Goal: Task Accomplishment & Management: Manage account settings

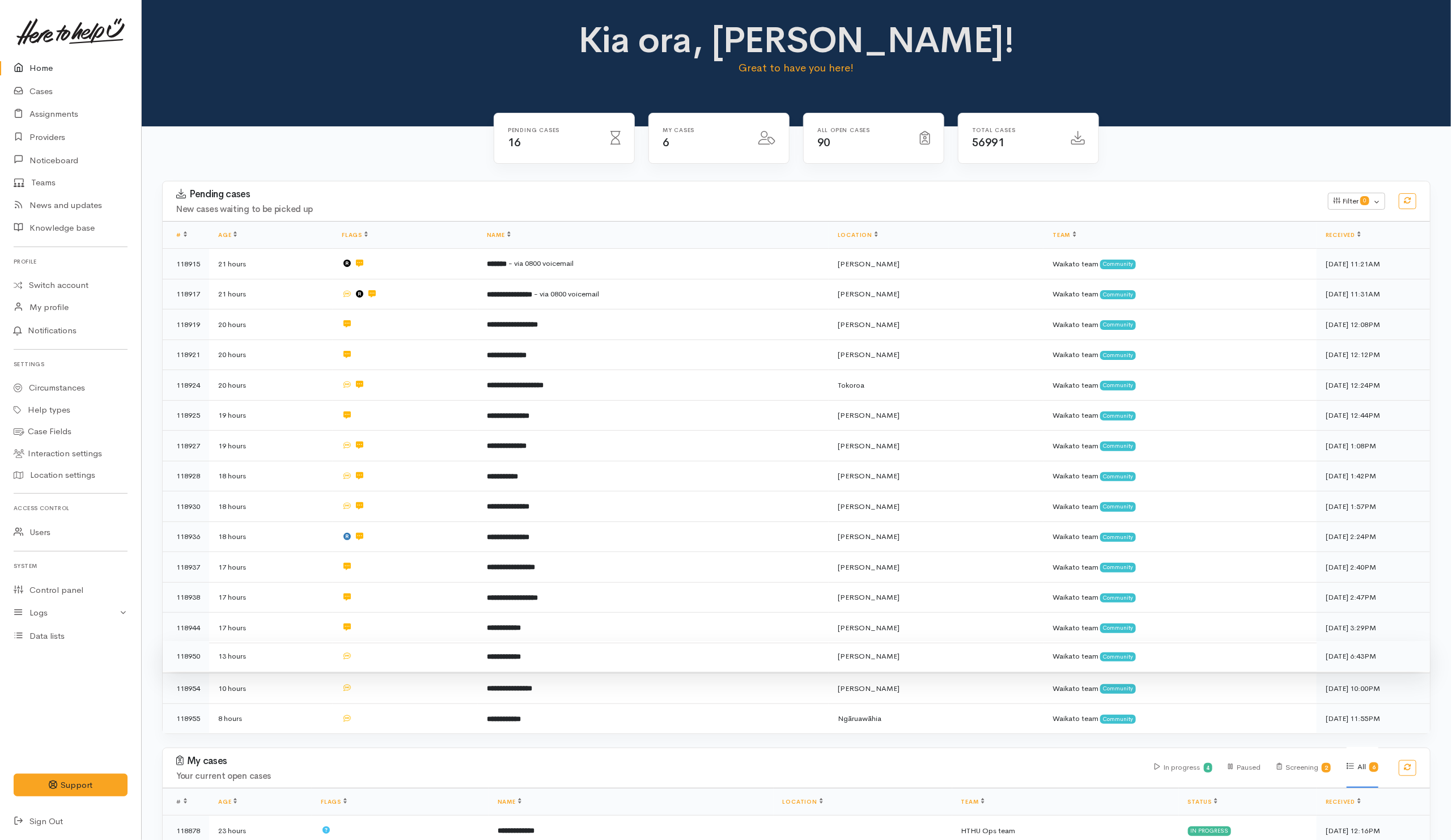
click at [405, 657] on td at bounding box center [405, 656] width 145 height 31
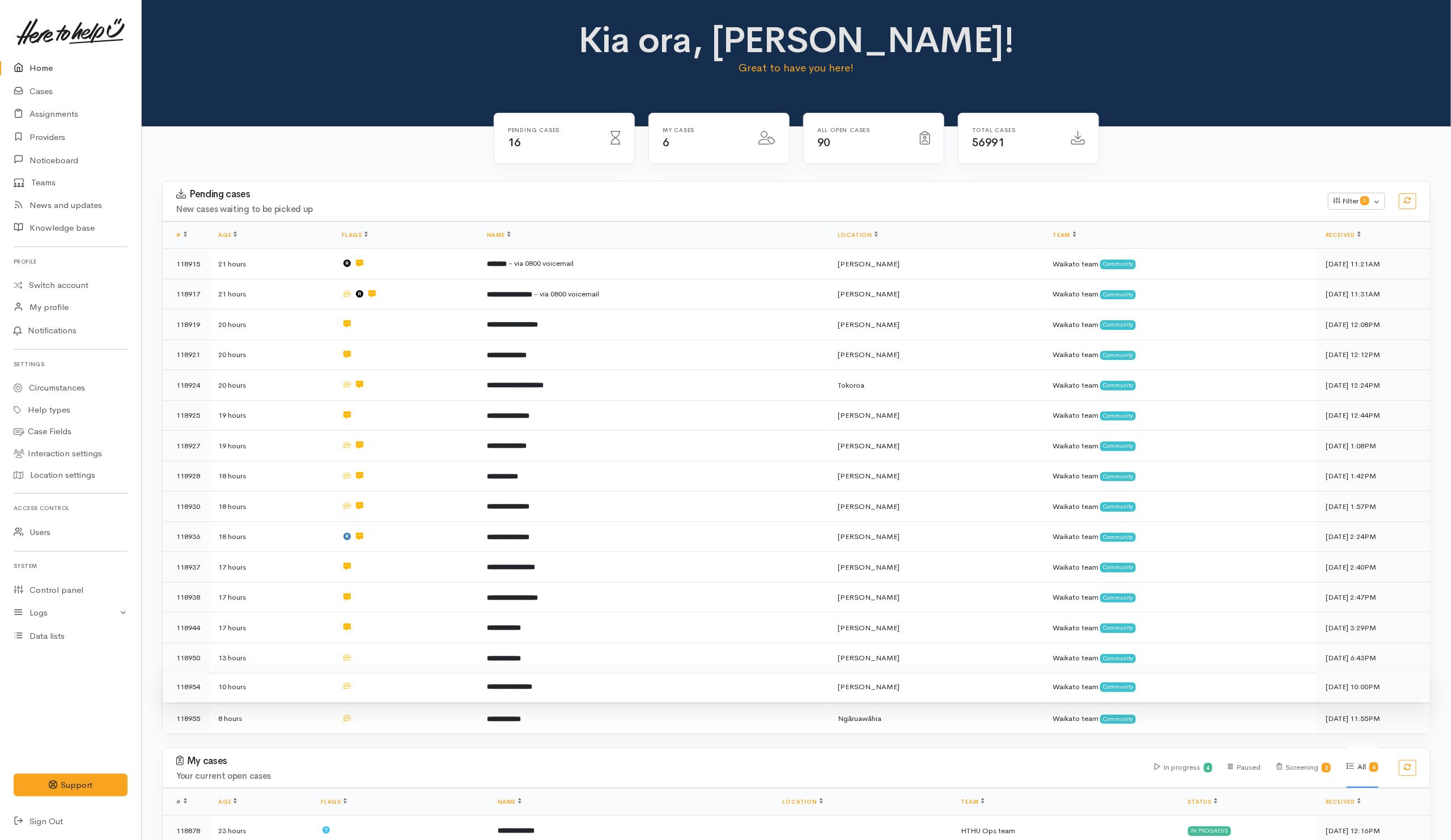
click at [417, 679] on td at bounding box center [405, 687] width 145 height 31
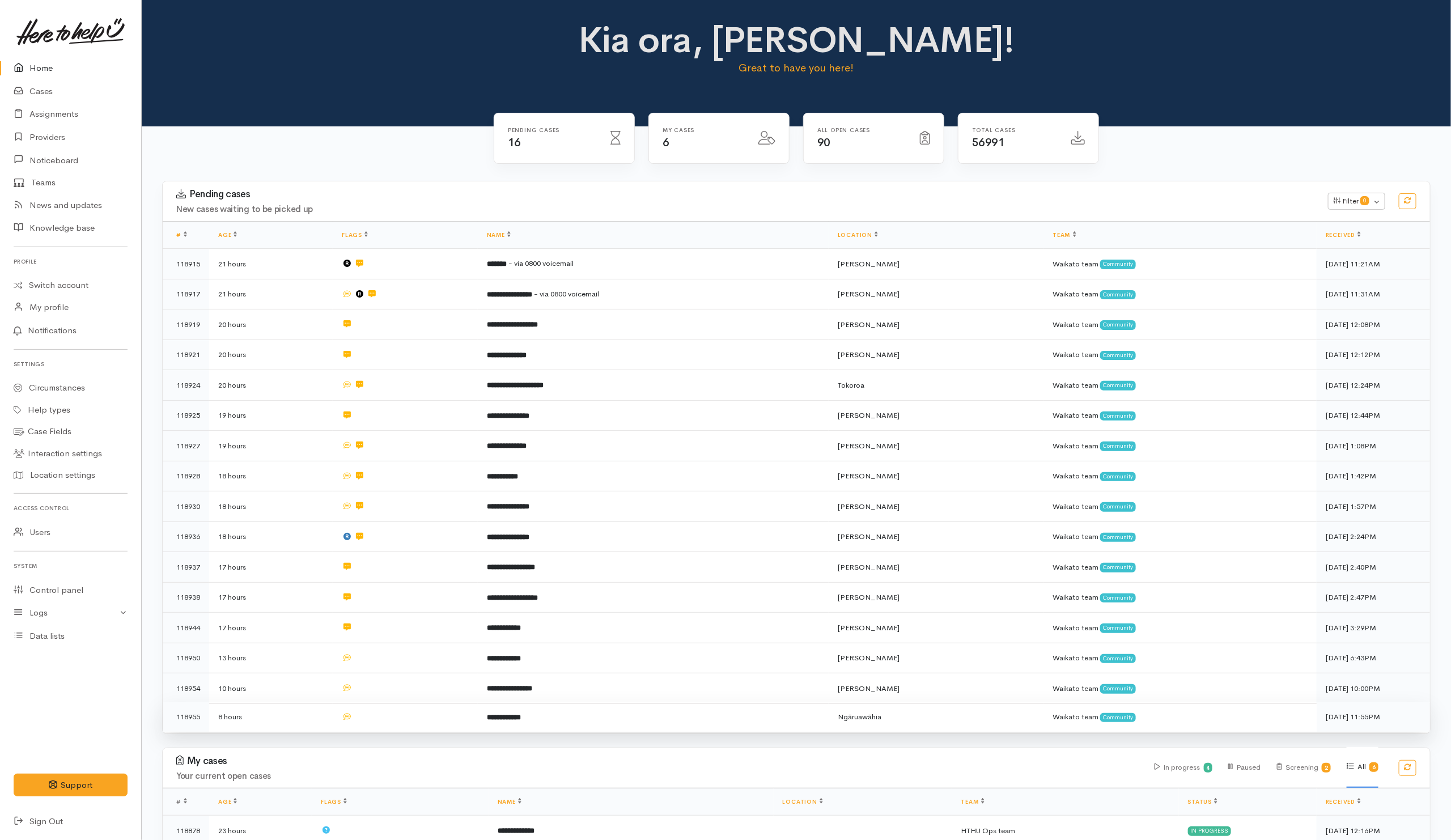
click at [422, 711] on td at bounding box center [405, 716] width 145 height 30
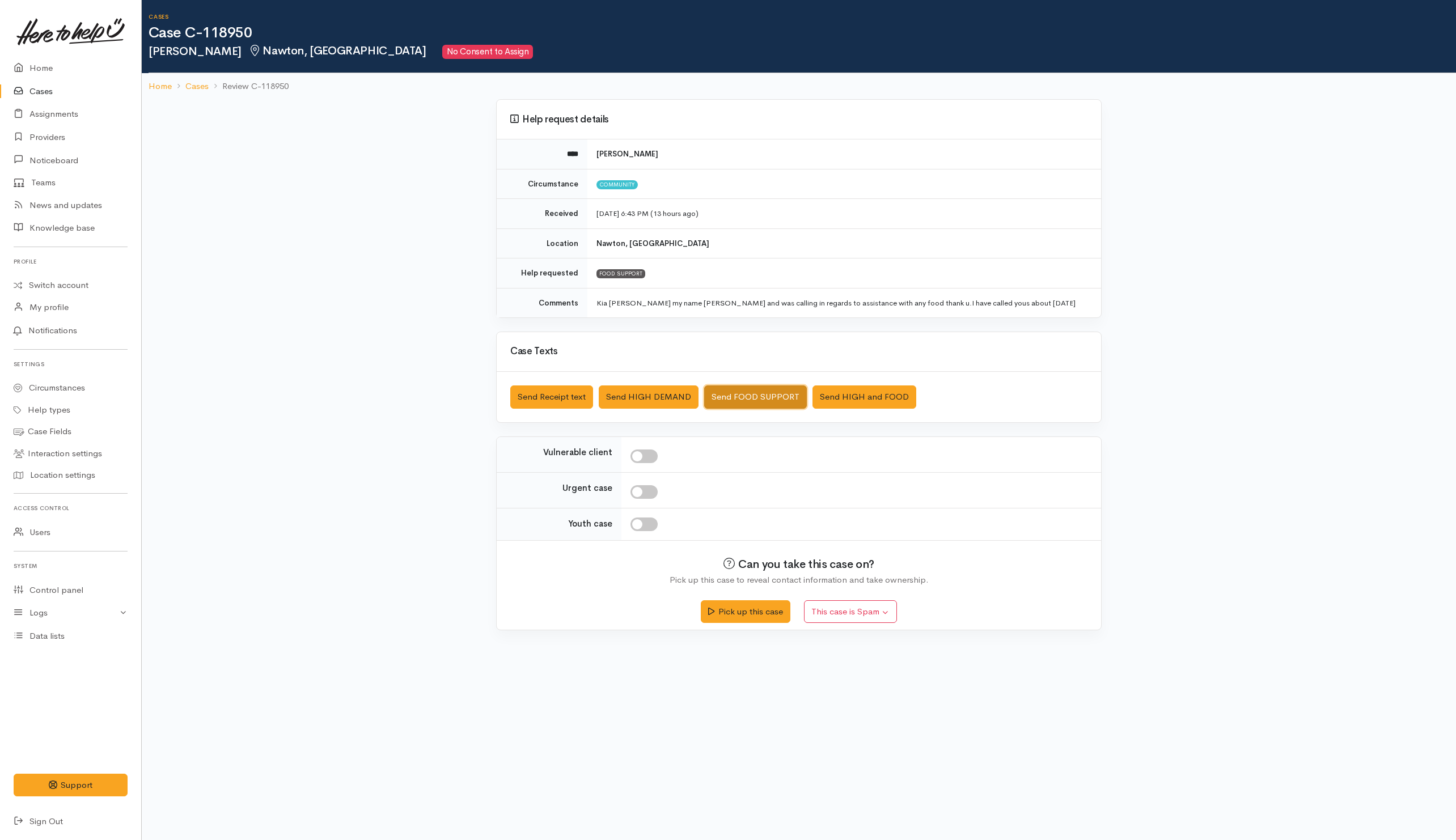
click at [767, 395] on button "Send FOOD SUPPORT" at bounding box center [755, 397] width 102 height 23
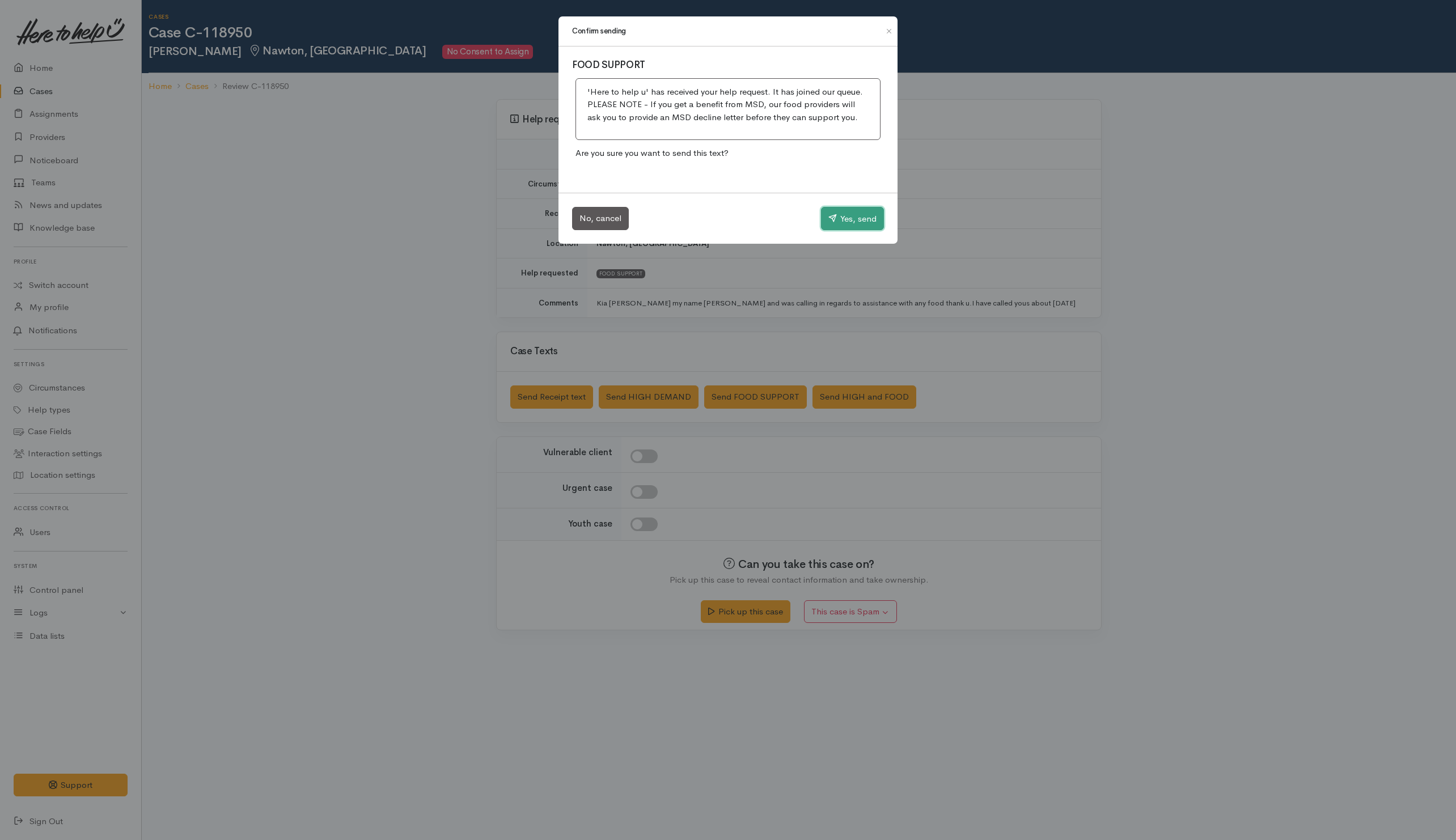
click at [856, 221] on button "Yes, send" at bounding box center [852, 219] width 63 height 24
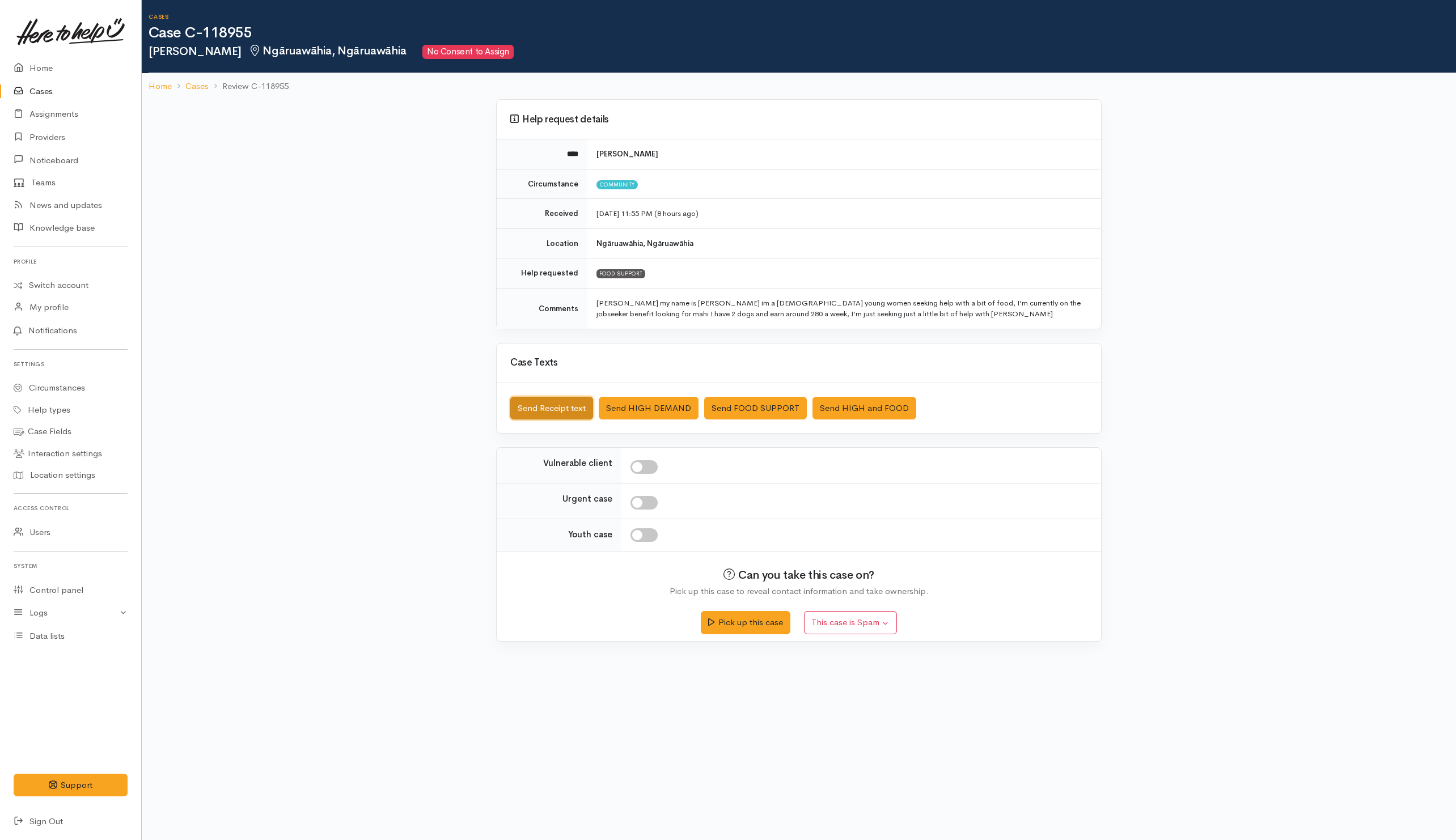
click at [548, 398] on div "Saved The text message has been queued. An error occurred Send Receipt text Sen…" at bounding box center [798, 408] width 604 height 50
click at [712, 359] on div "Case Texts" at bounding box center [799, 363] width 577 height 17
click at [531, 417] on button "Send Receipt text" at bounding box center [552, 408] width 83 height 23
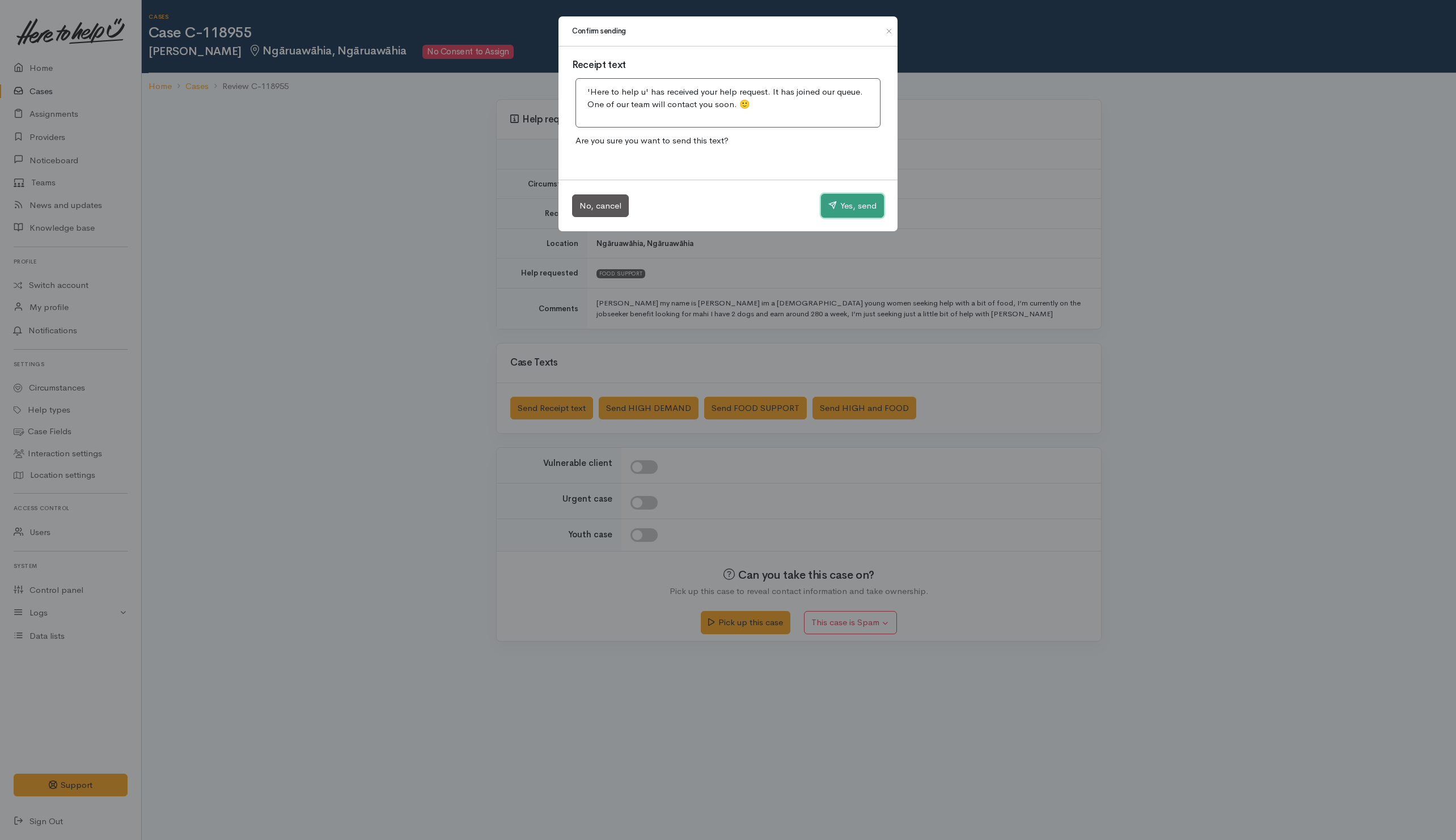
click at [829, 207] on icon "button" at bounding box center [833, 205] width 9 height 9
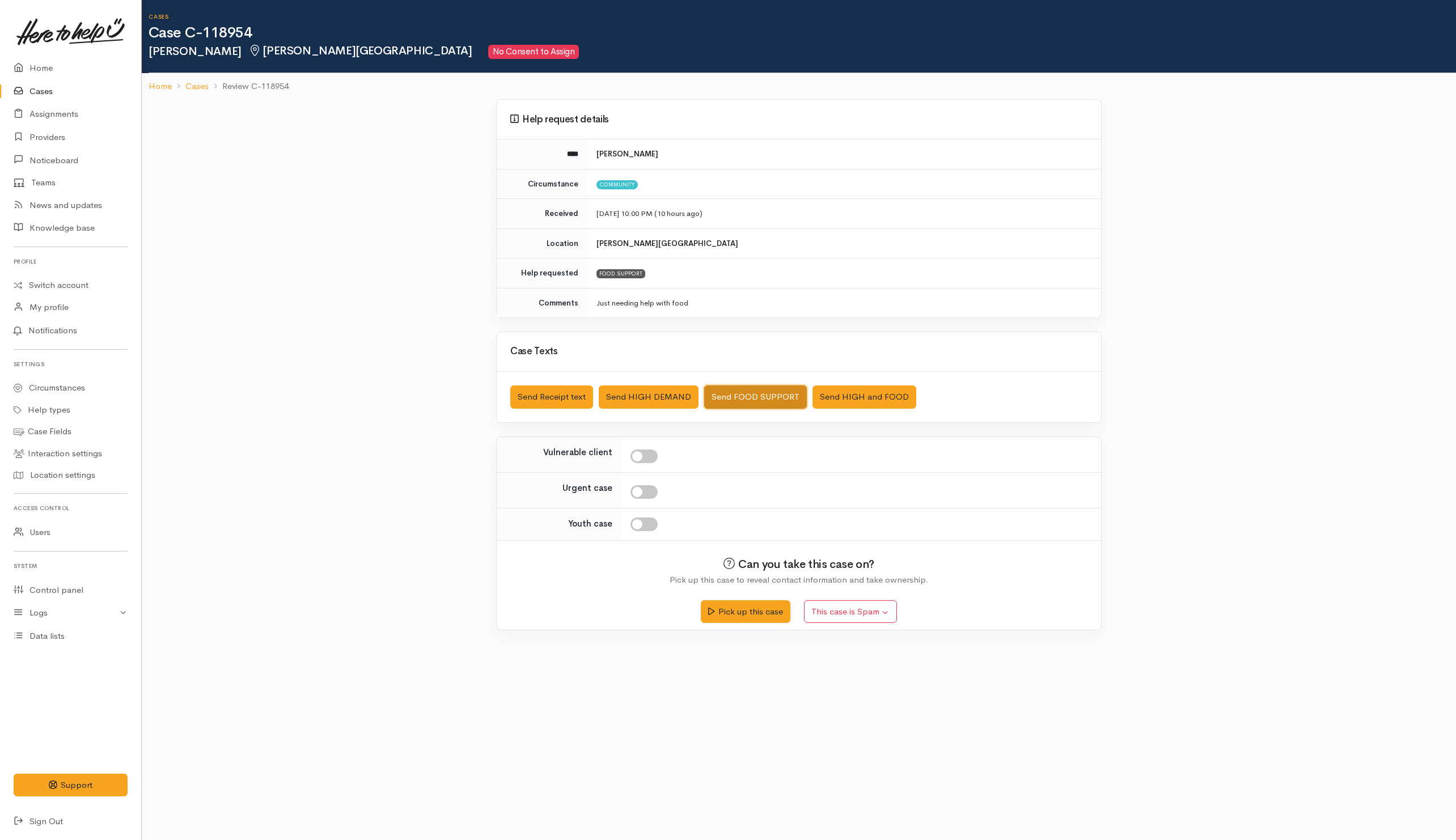
click at [745, 400] on button "Send FOOD SUPPORT" at bounding box center [755, 397] width 102 height 23
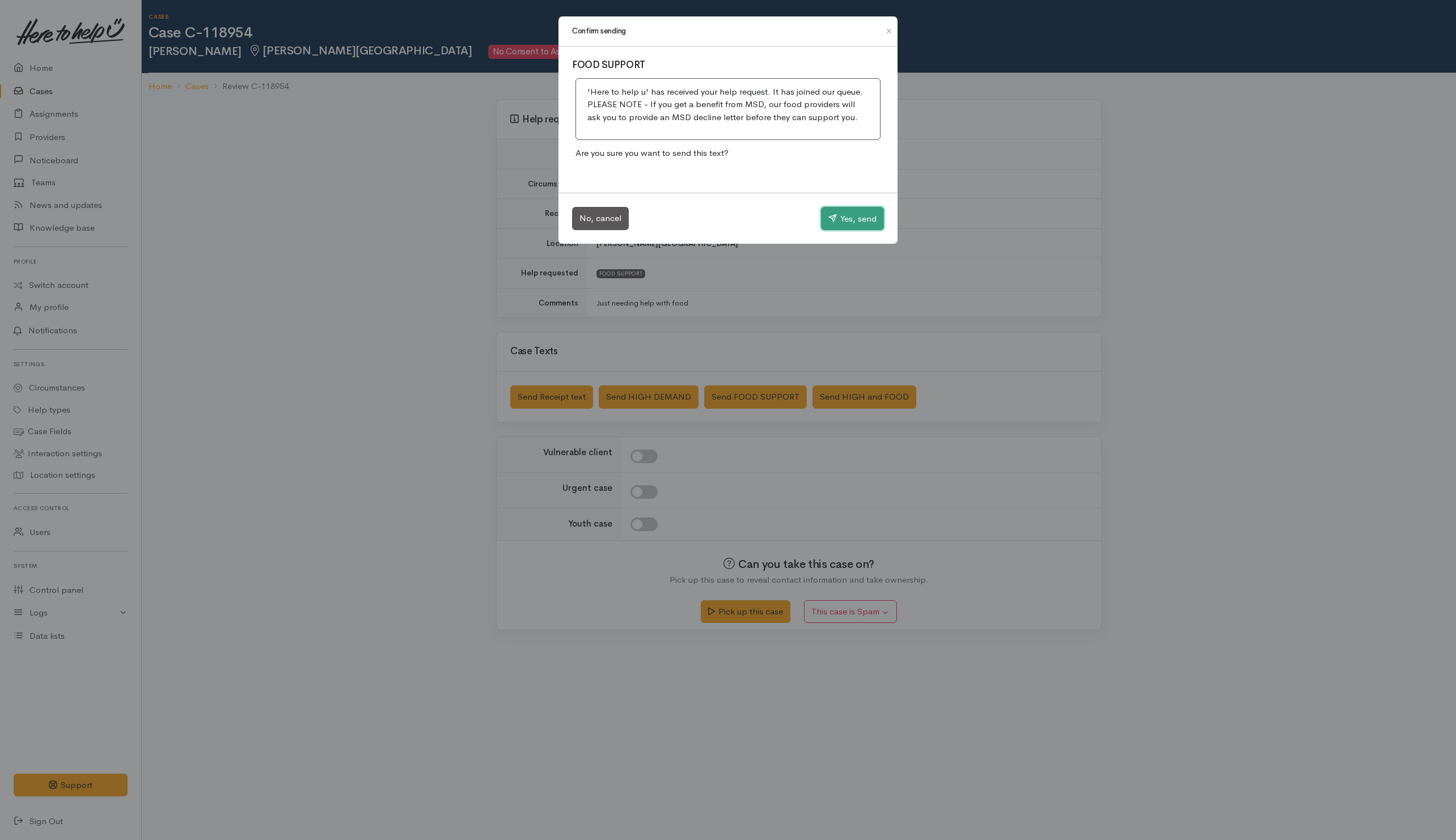
click at [829, 222] on icon "button" at bounding box center [833, 218] width 9 height 9
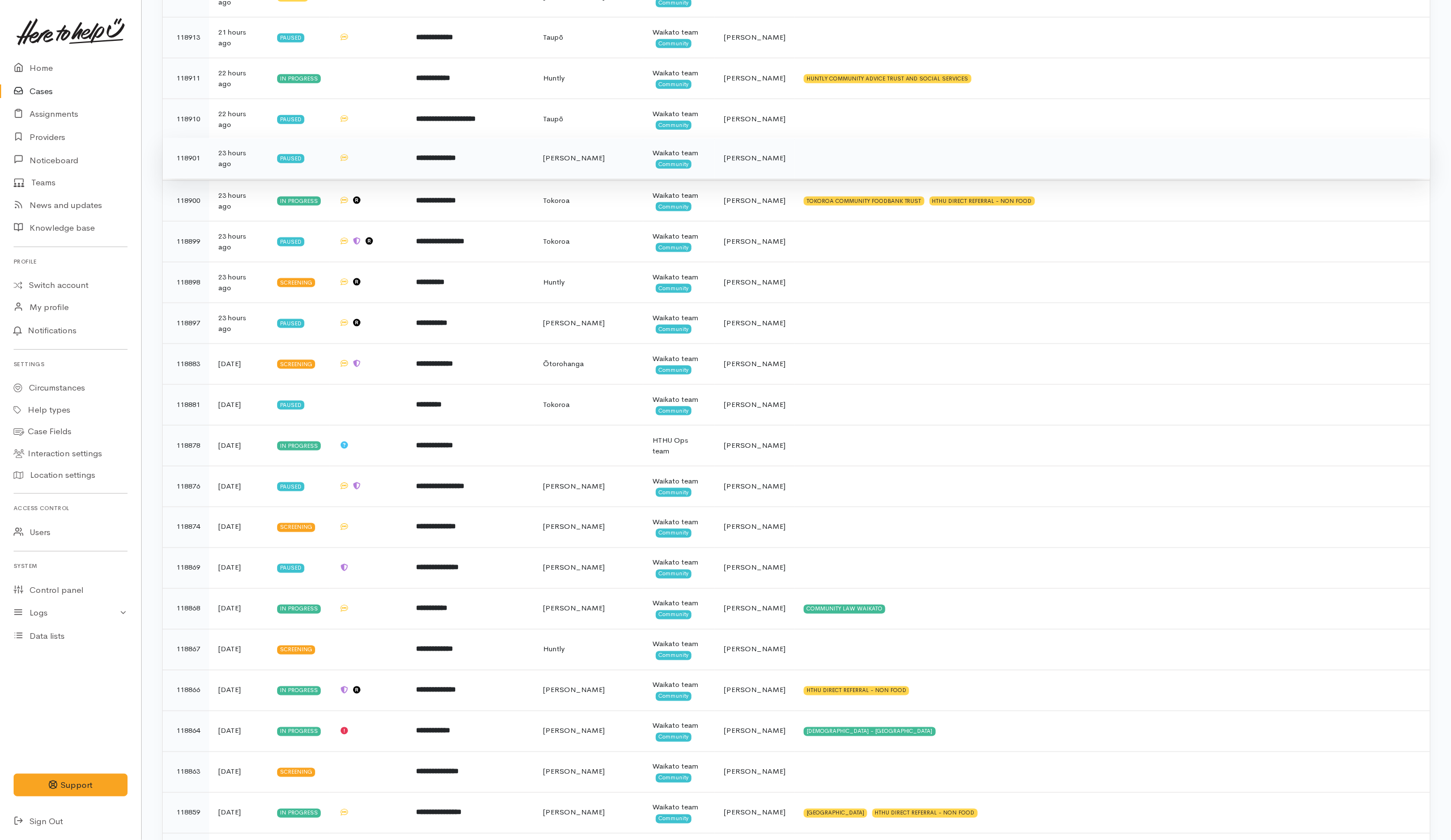
scroll to position [935, 0]
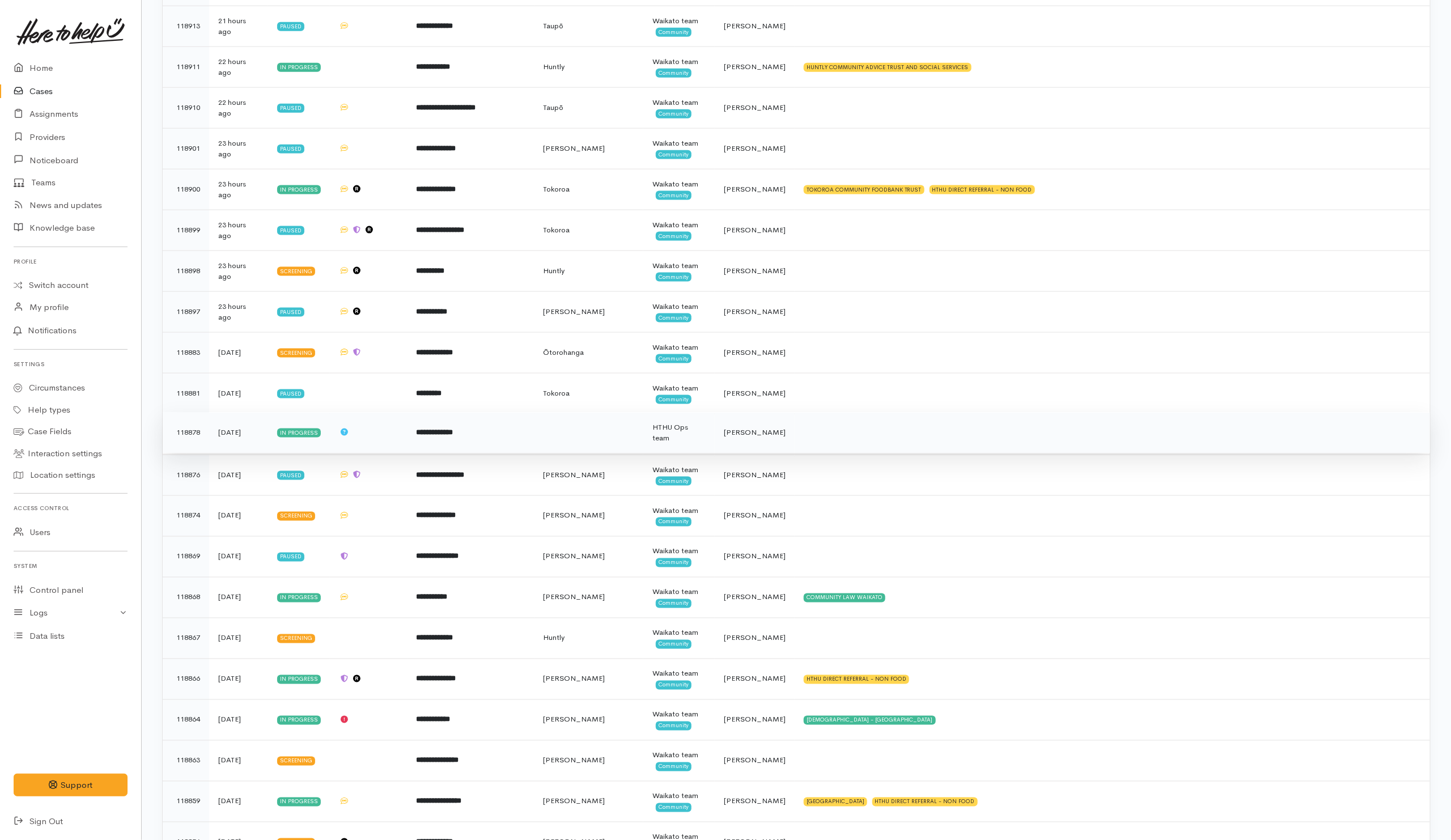
click at [818, 439] on td at bounding box center [1112, 432] width 635 height 41
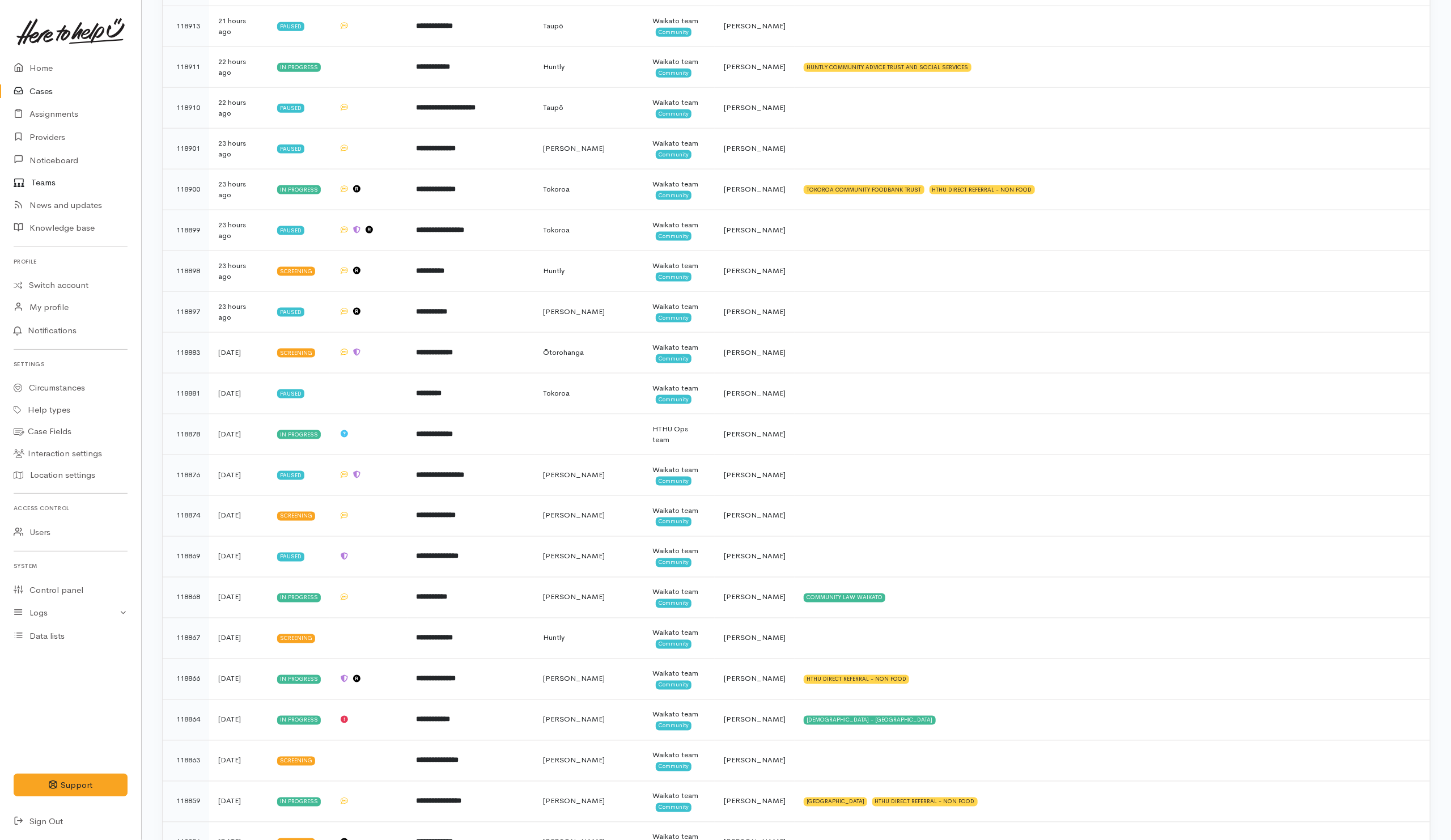
click at [38, 185] on link "Teams" at bounding box center [70, 182] width 141 height 22
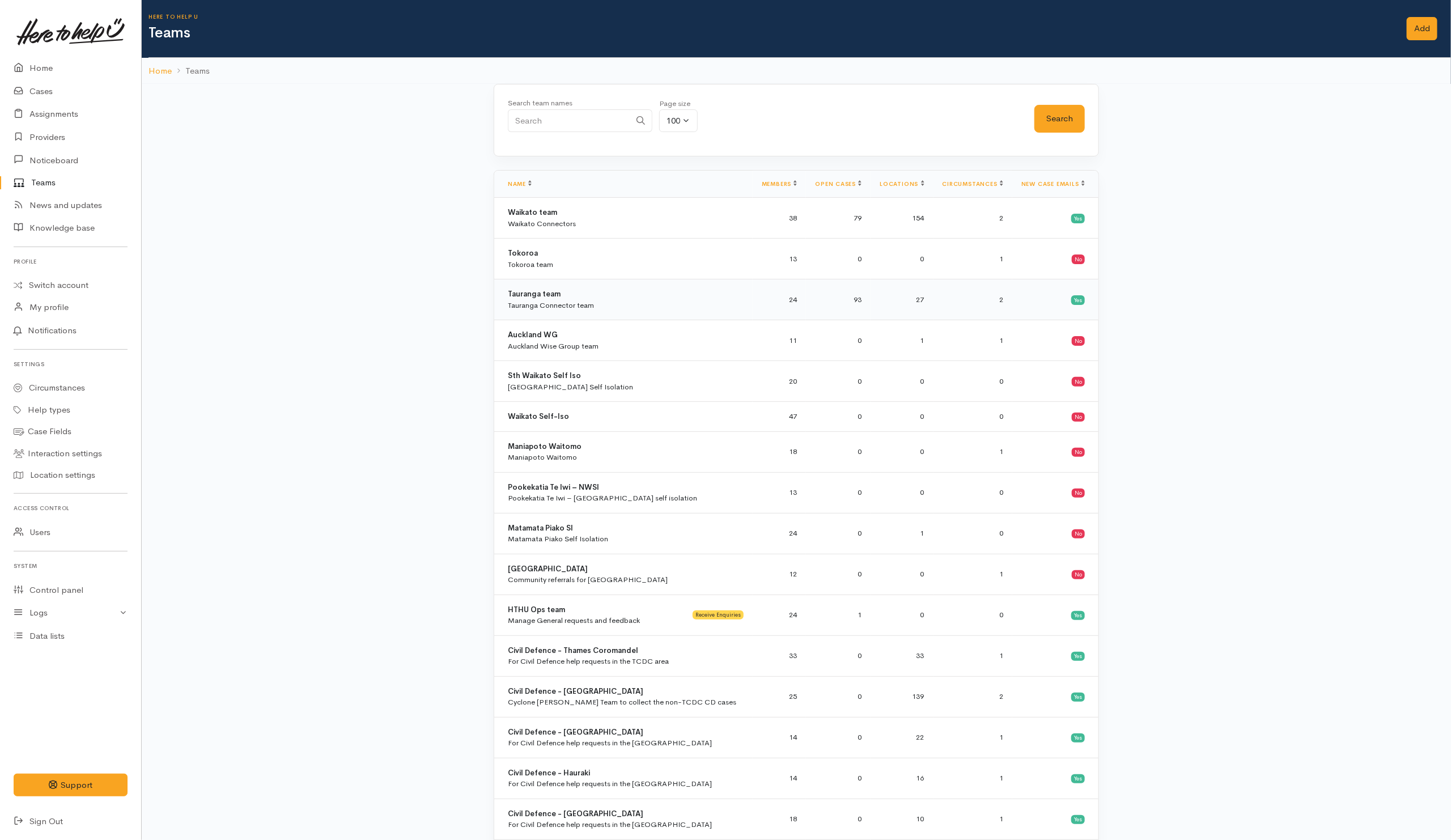
click at [524, 308] on div "Tauranga Connector team" at bounding box center [551, 306] width 86 height 12
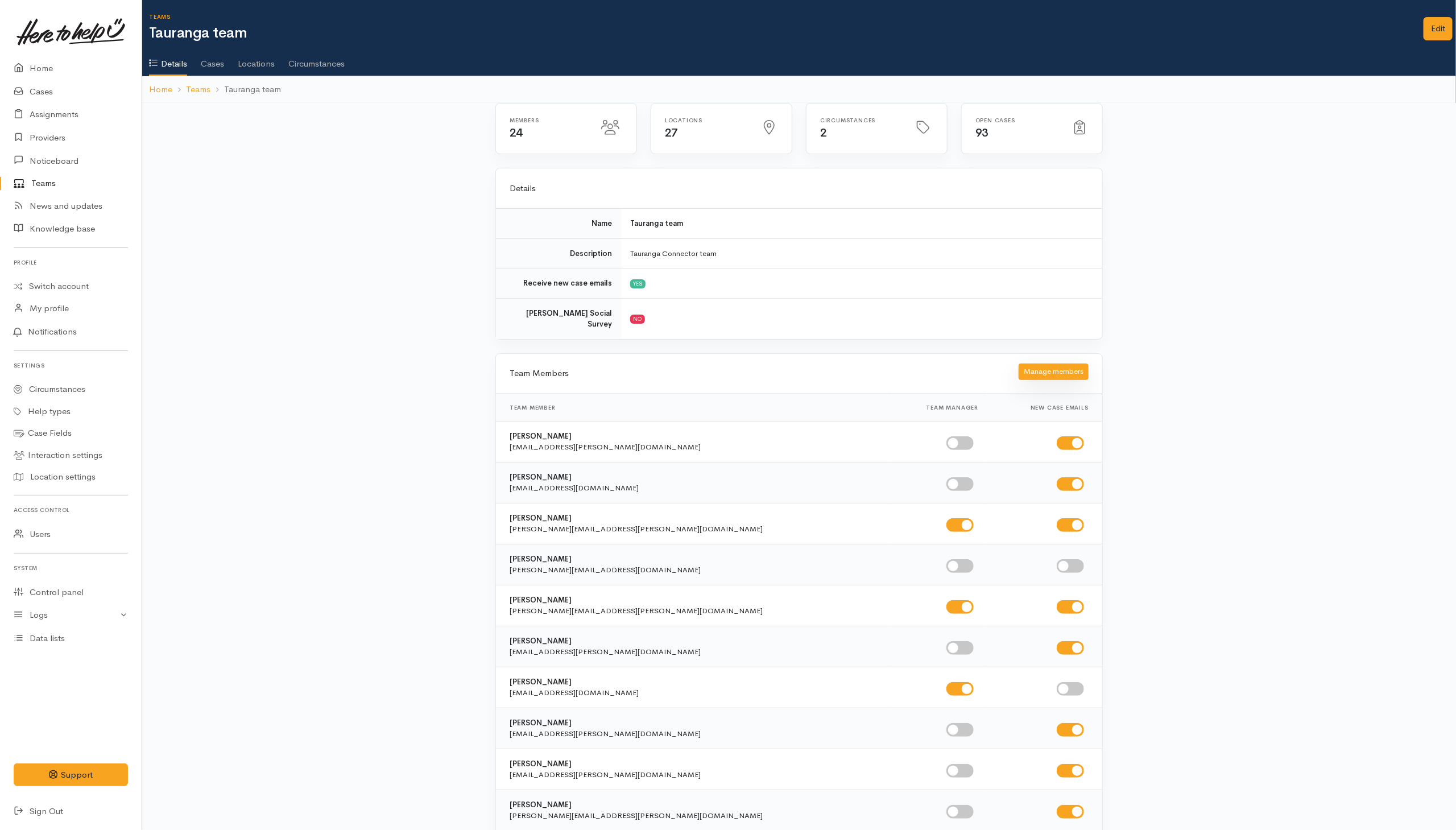
click at [1039, 364] on button "Manage members" at bounding box center [1054, 371] width 70 height 17
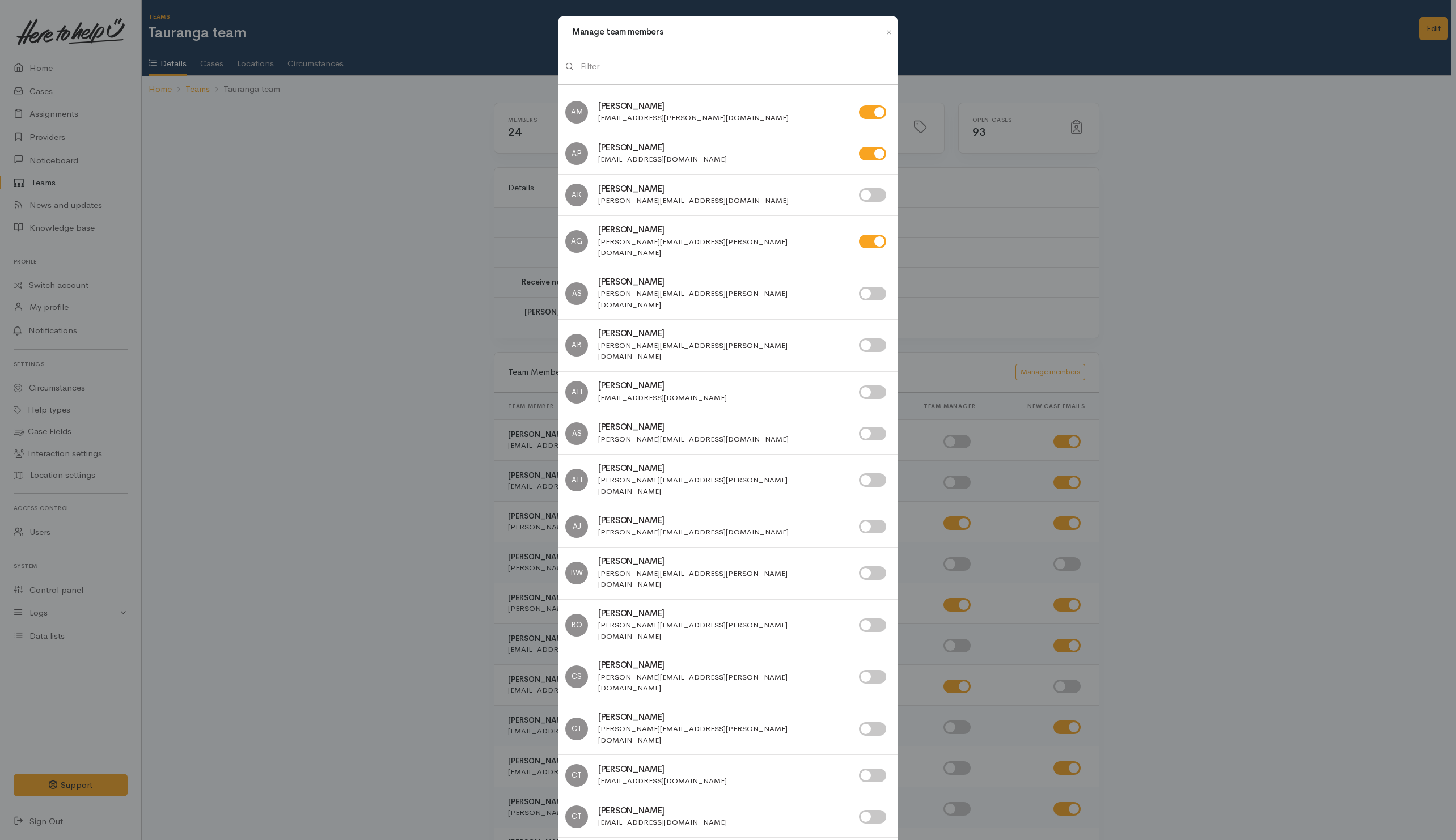
click at [659, 66] on input "search" at bounding box center [736, 67] width 310 height 23
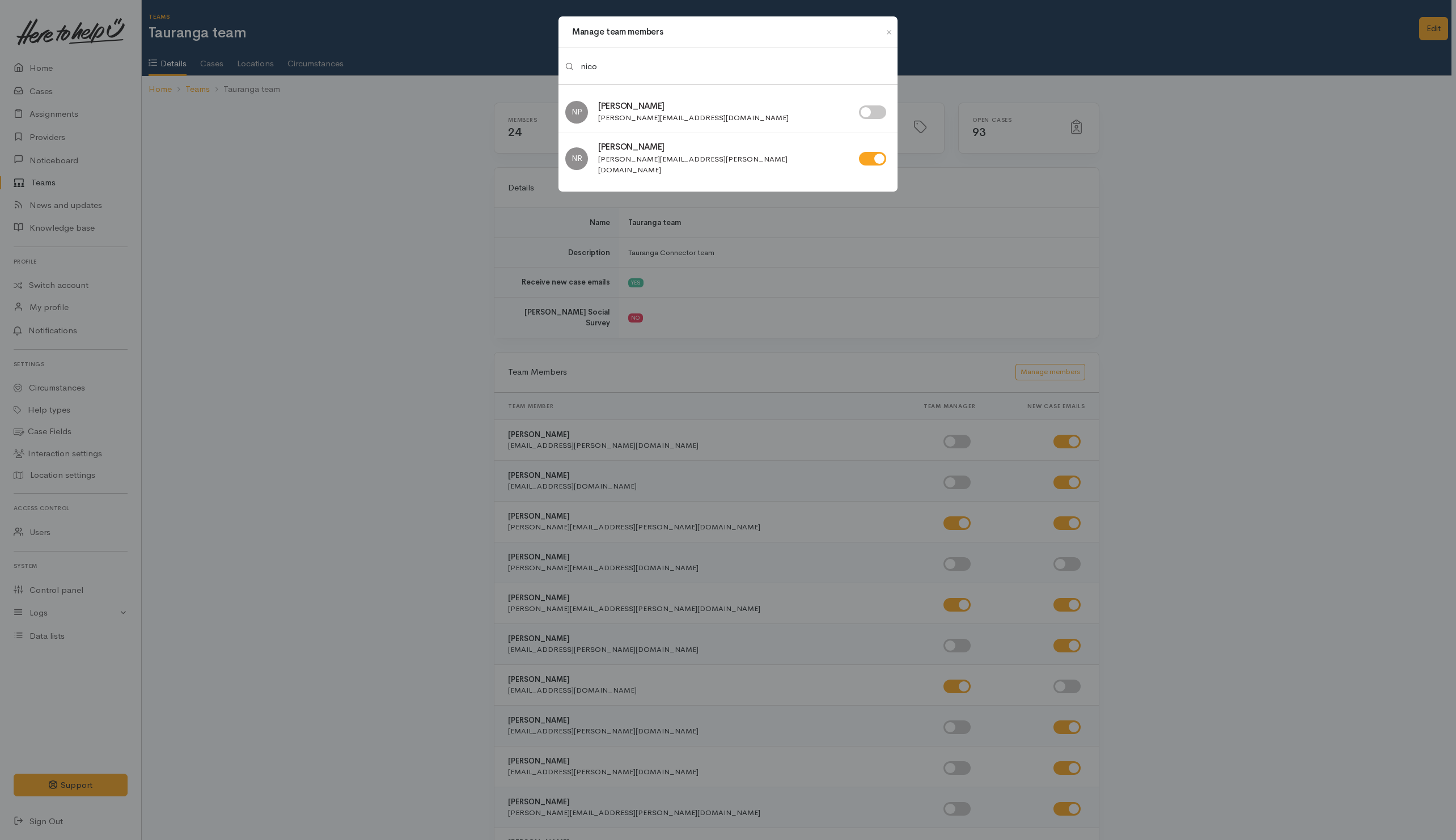
type input "nico"
click at [877, 156] on input "checkbox" at bounding box center [872, 158] width 27 height 14
checkbox input "false"
